Goal: Task Accomplishment & Management: Complete application form

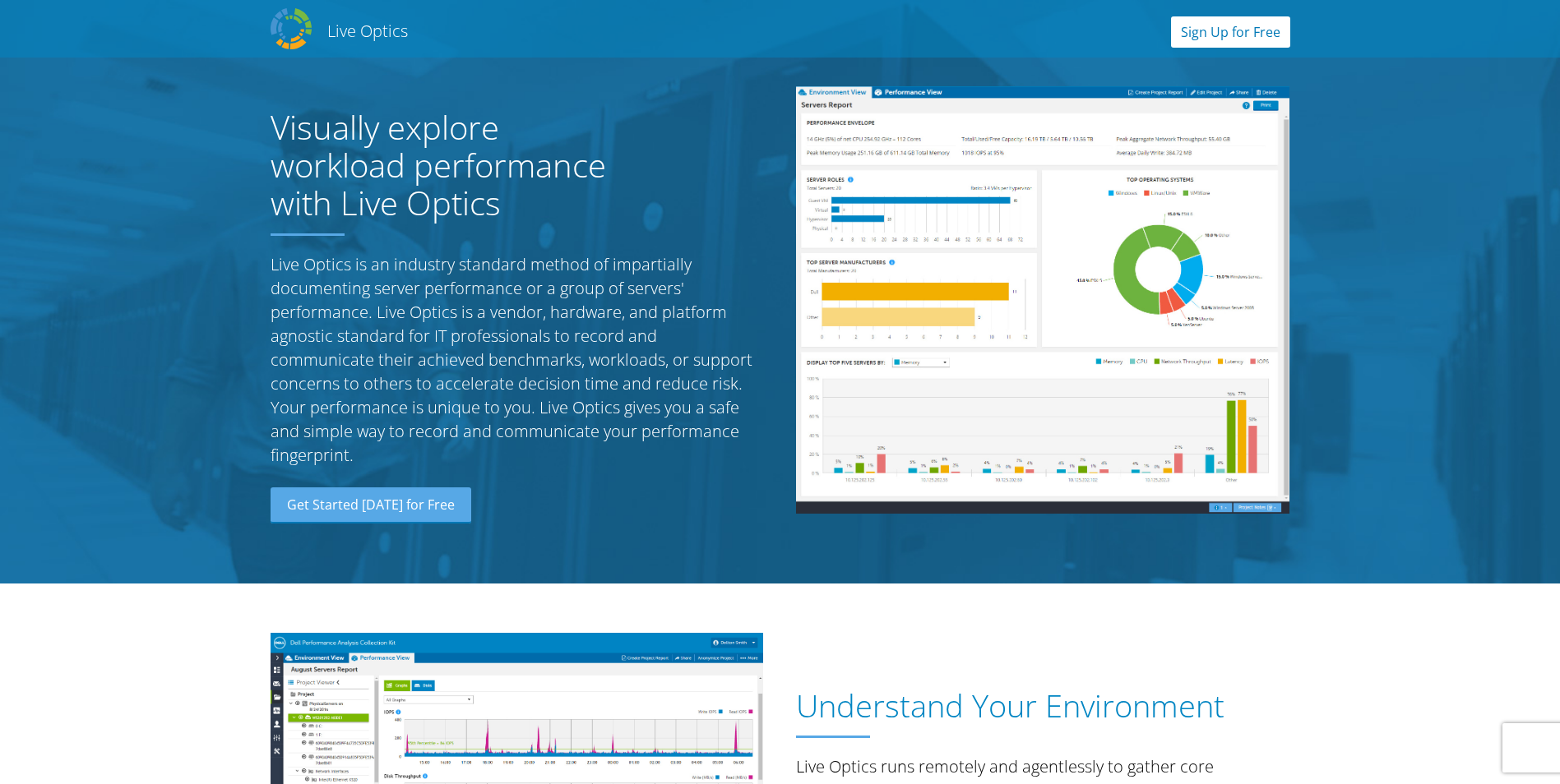
click at [1243, 41] on link "Sign Up for Free" at bounding box center [1230, 32] width 119 height 31
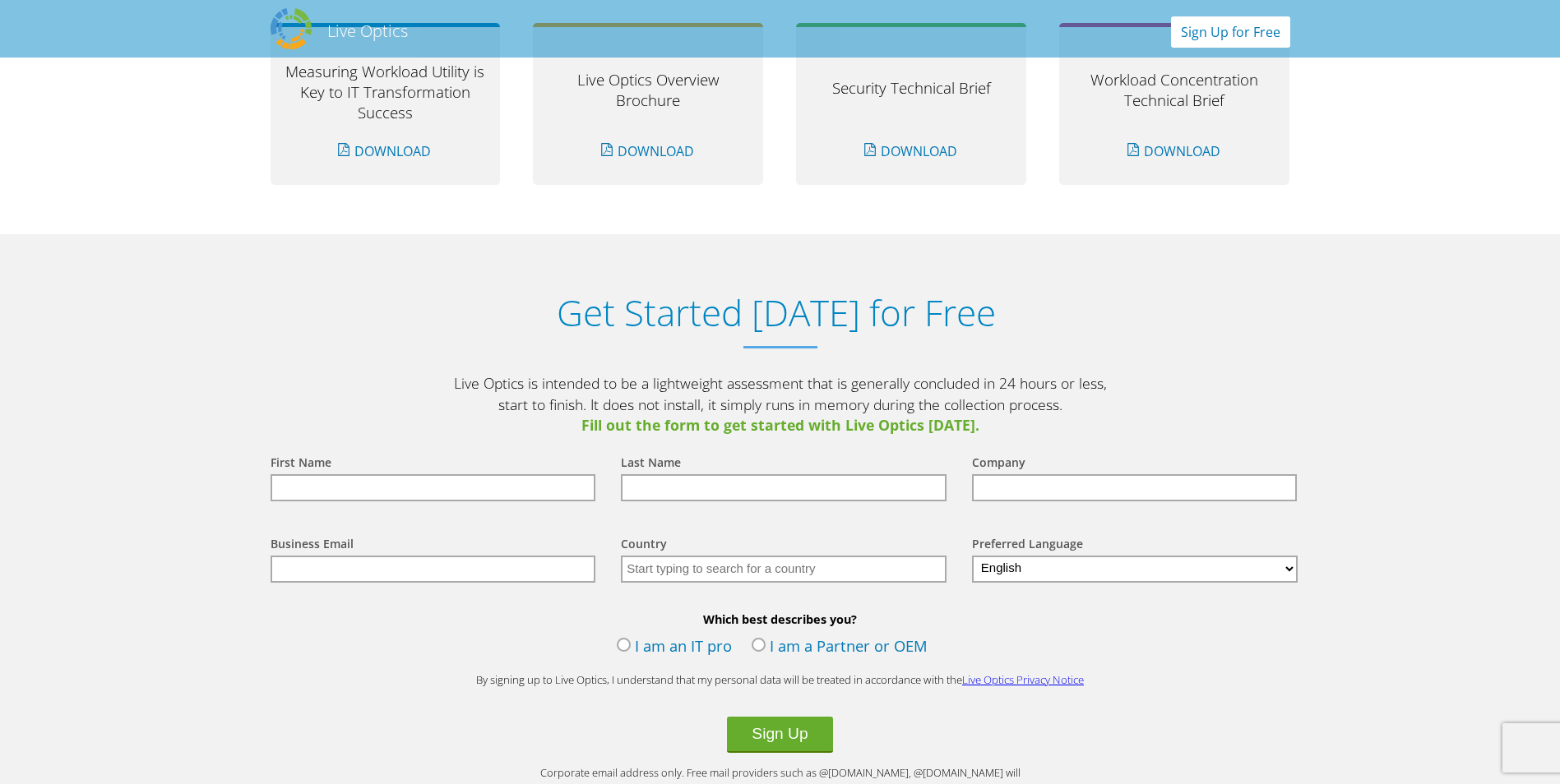
scroll to position [1713, 0]
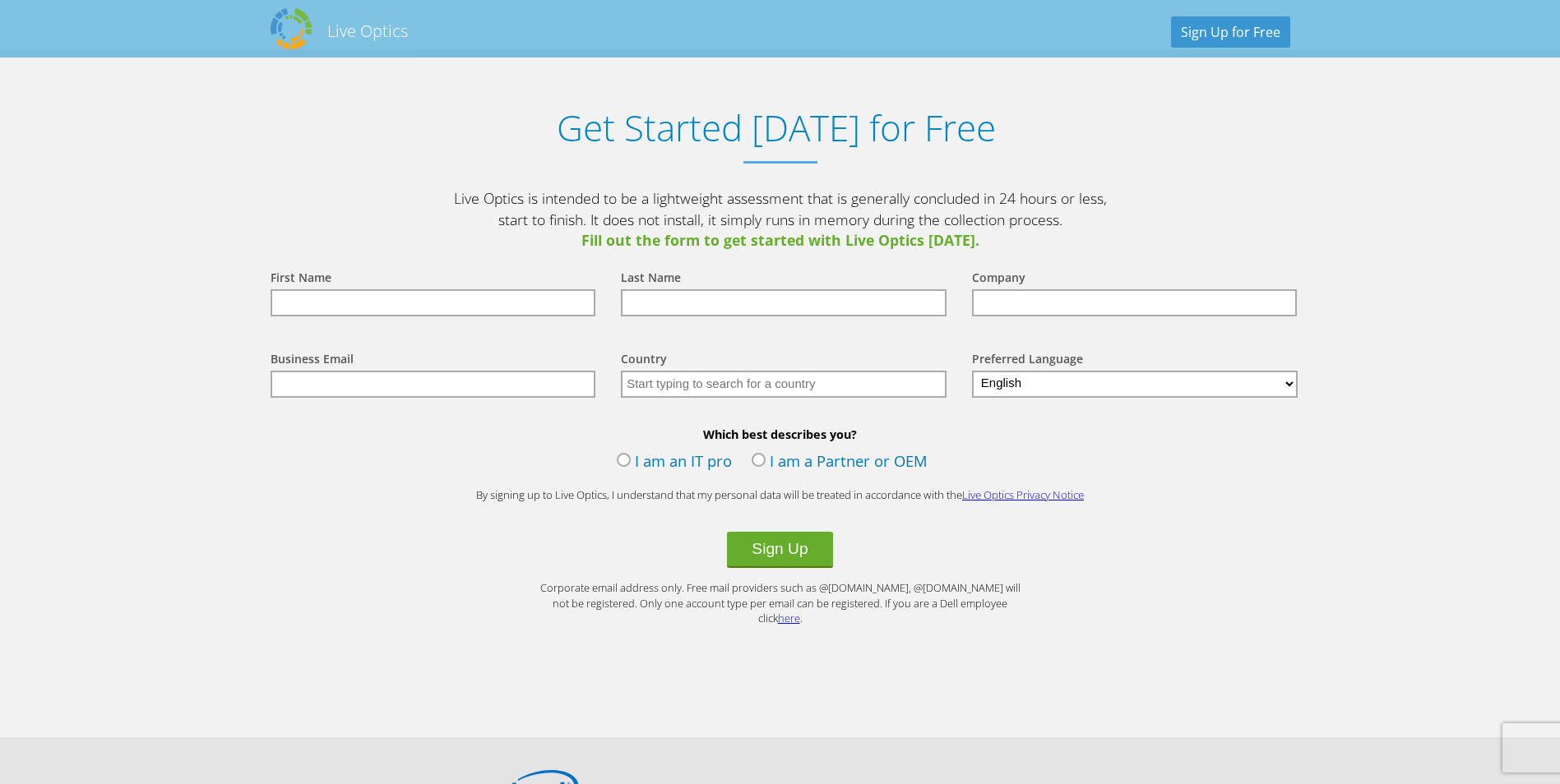
click at [396, 278] on div "First Name" at bounding box center [430, 278] width 318 height 21
click at [355, 299] on input "text" at bounding box center [433, 302] width 325 height 27
type input "Andro Elnatan"
type input "Harianja"
type input "PT Nusantara Compnet Integrator"
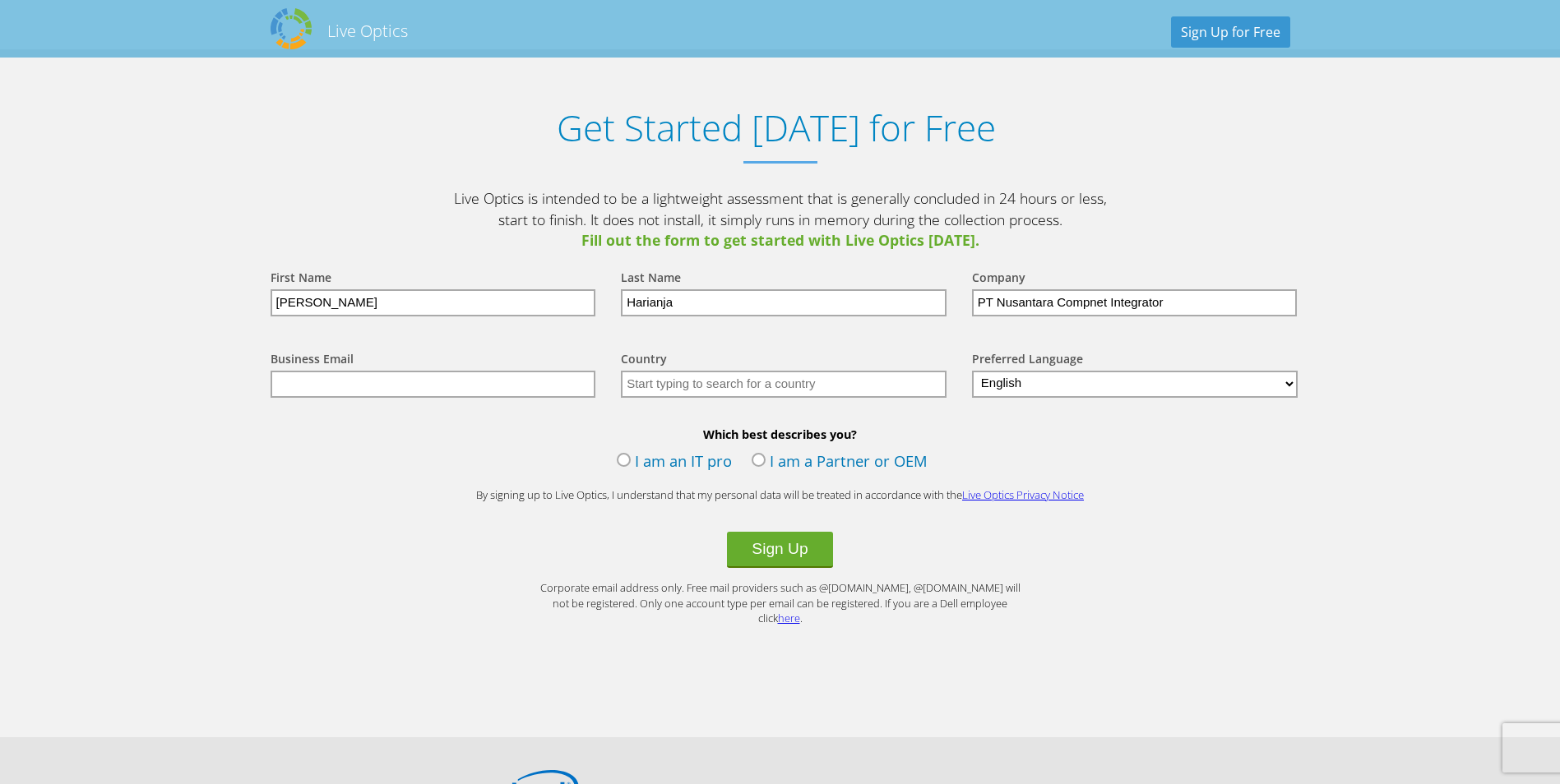
type input "andro.elnatan@compnet.co.id"
type input "Indonesia"
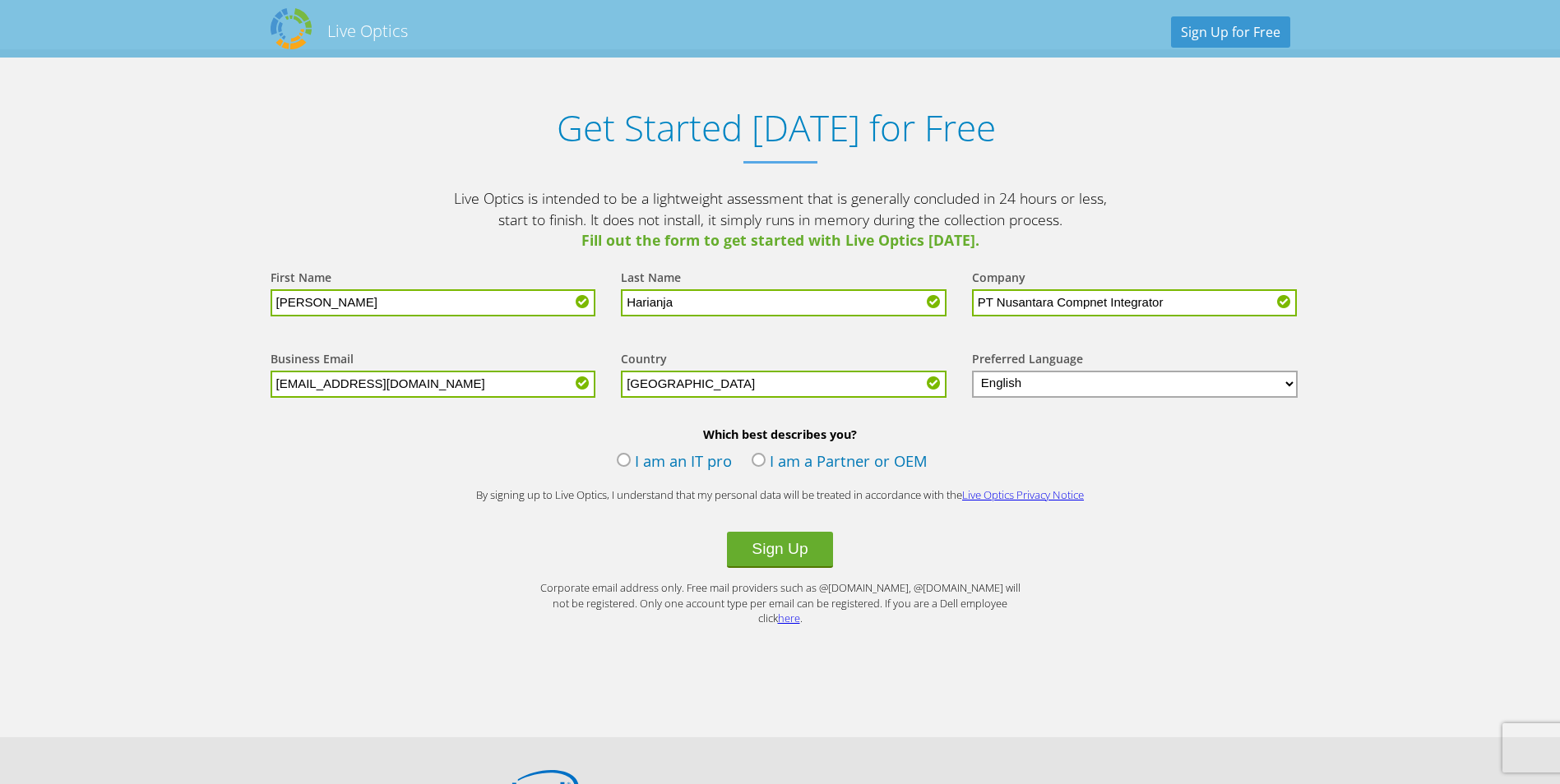
click at [753, 452] on label "I am a Partner or OEM" at bounding box center [839, 462] width 176 height 25
click at [0, 0] on input "I am a Partner or OEM" at bounding box center [0, 0] width 0 height 0
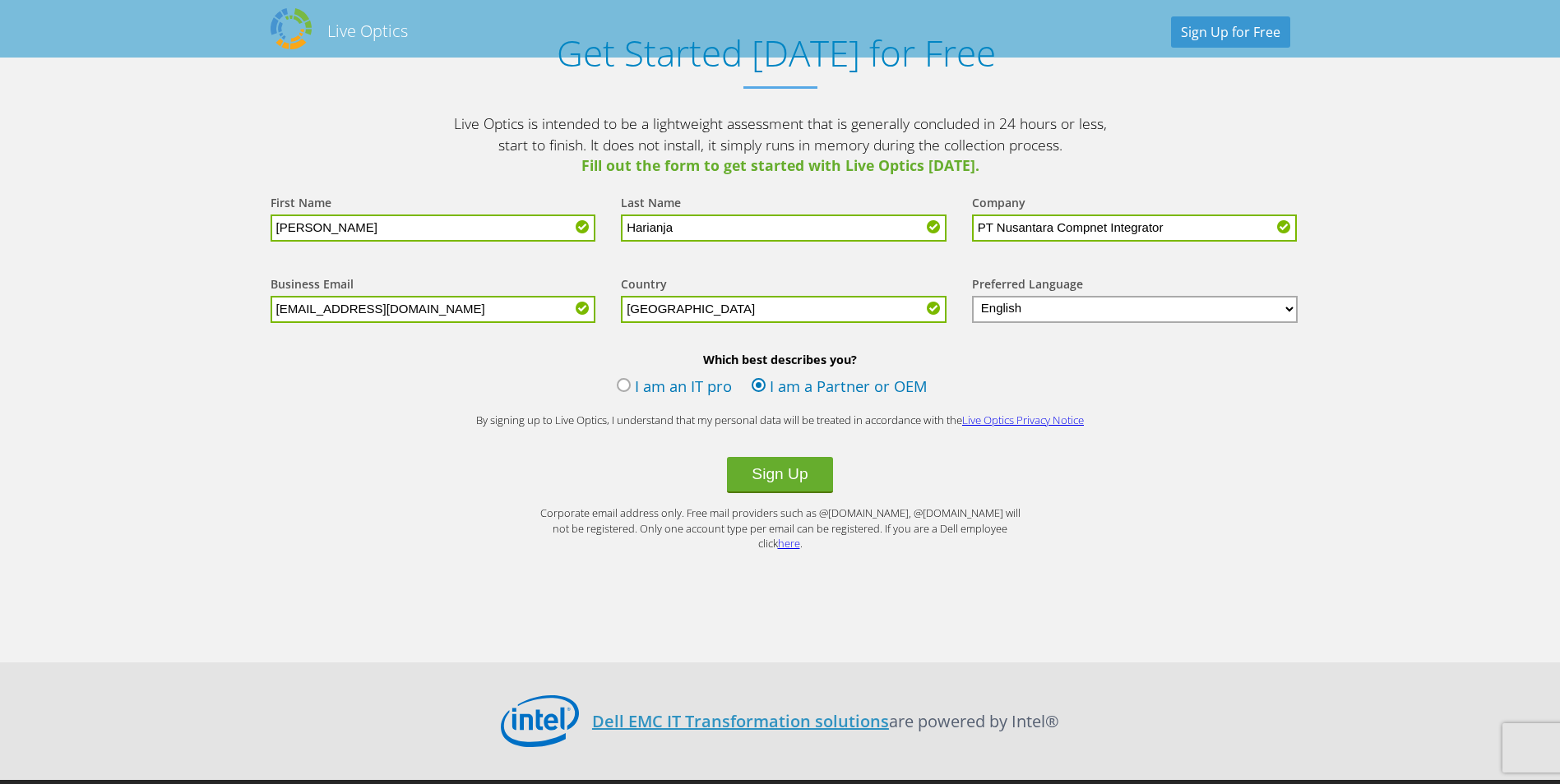
scroll to position [1789, 0]
click at [781, 471] on button "Sign Up" at bounding box center [779, 474] width 105 height 36
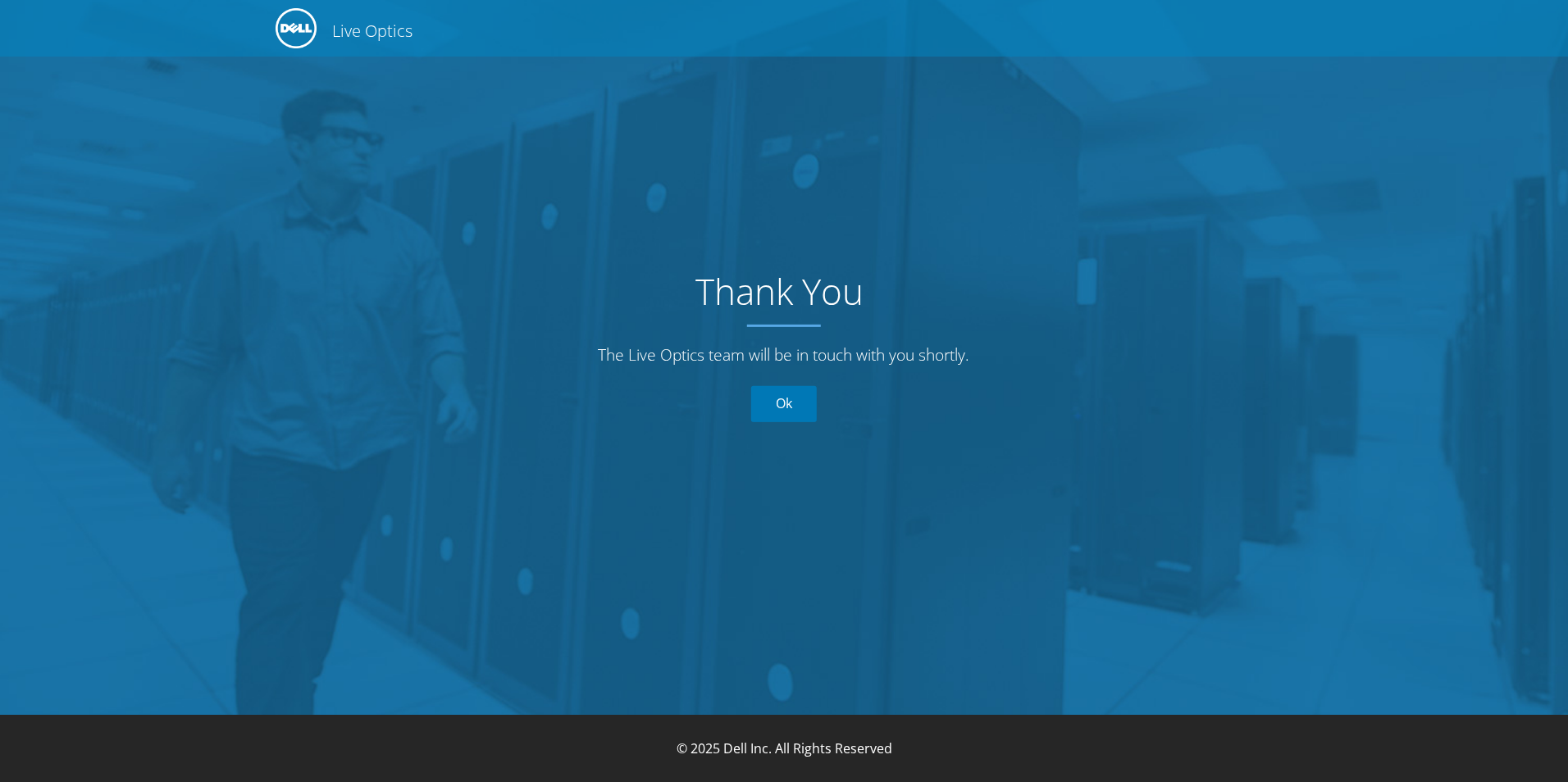
click at [788, 406] on link "Ok" at bounding box center [784, 404] width 65 height 36
